Goal: Use online tool/utility: Utilize a website feature to perform a specific function

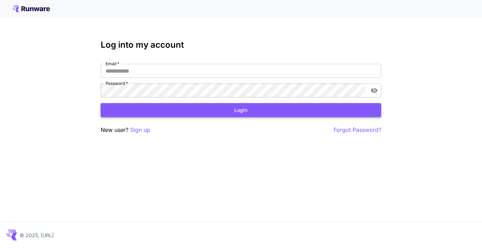
type input "**********"
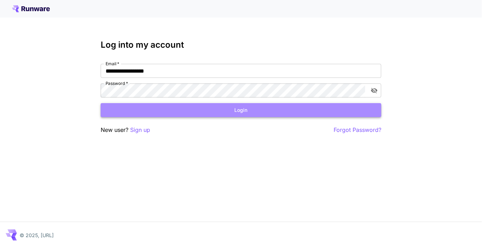
click at [249, 113] on button "Login" at bounding box center [241, 110] width 280 height 14
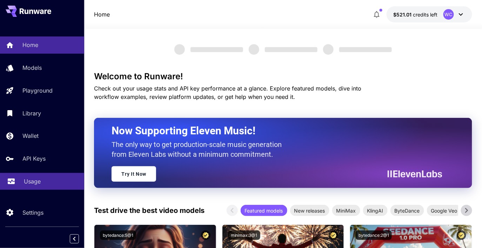
click at [31, 180] on p "Usage" at bounding box center [32, 181] width 17 height 8
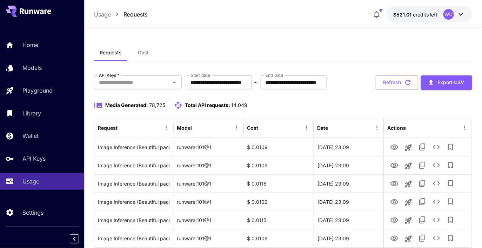
scroll to position [3, 0]
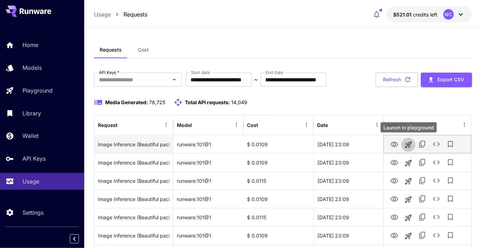
click at [409, 146] on icon "Launch in playground" at bounding box center [408, 144] width 7 height 7
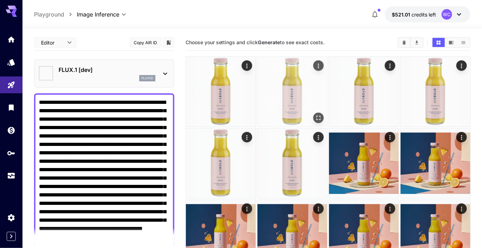
type input "**********"
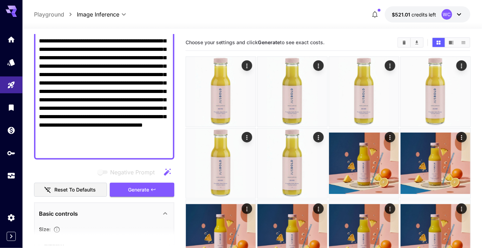
scroll to position [102, 0]
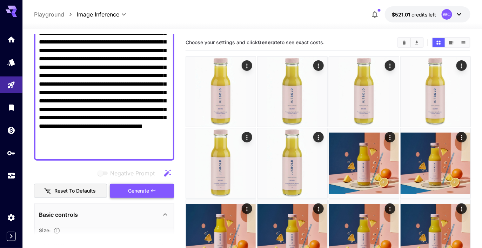
click at [138, 192] on span "Generate" at bounding box center [138, 190] width 21 height 9
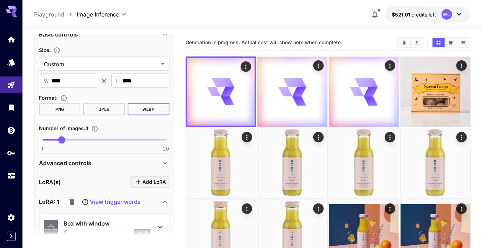
scroll to position [283, 0]
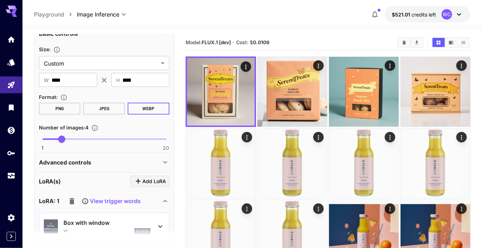
click at [82, 140] on span "1 20 4" at bounding box center [103, 139] width 123 height 11
type input "*"
drag, startPoint x: 82, startPoint y: 140, endPoint x: 73, endPoint y: 139, distance: 8.8
click at [73, 139] on span "6" at bounding box center [74, 139] width 7 height 7
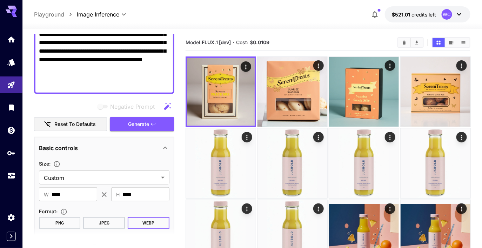
scroll to position [146, 0]
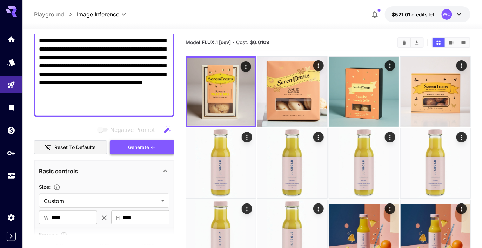
click at [135, 147] on span "Generate" at bounding box center [138, 147] width 21 height 9
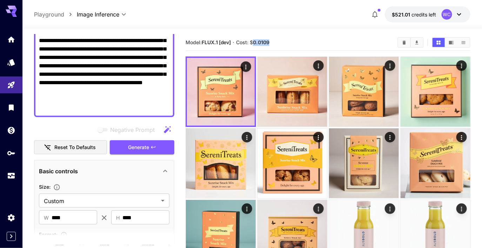
drag, startPoint x: 272, startPoint y: 42, endPoint x: 255, endPoint y: 42, distance: 17.2
click at [255, 42] on section "Model: FLUX.1 [dev] · Cost: $ 0.0109" at bounding box center [288, 42] width 206 height 8
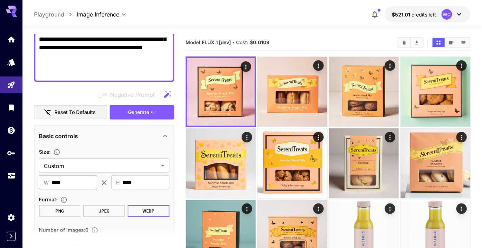
click at [74, 184] on input "****" at bounding box center [75, 182] width 46 height 14
type input "****"
click at [137, 105] on button "Generate" at bounding box center [142, 112] width 65 height 14
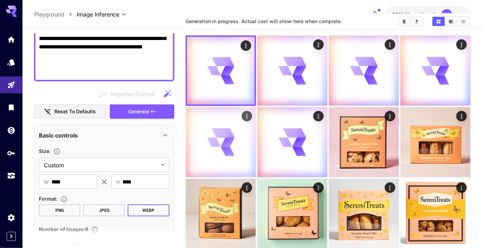
scroll to position [15, 0]
